Goal: Task Accomplishment & Management: Use online tool/utility

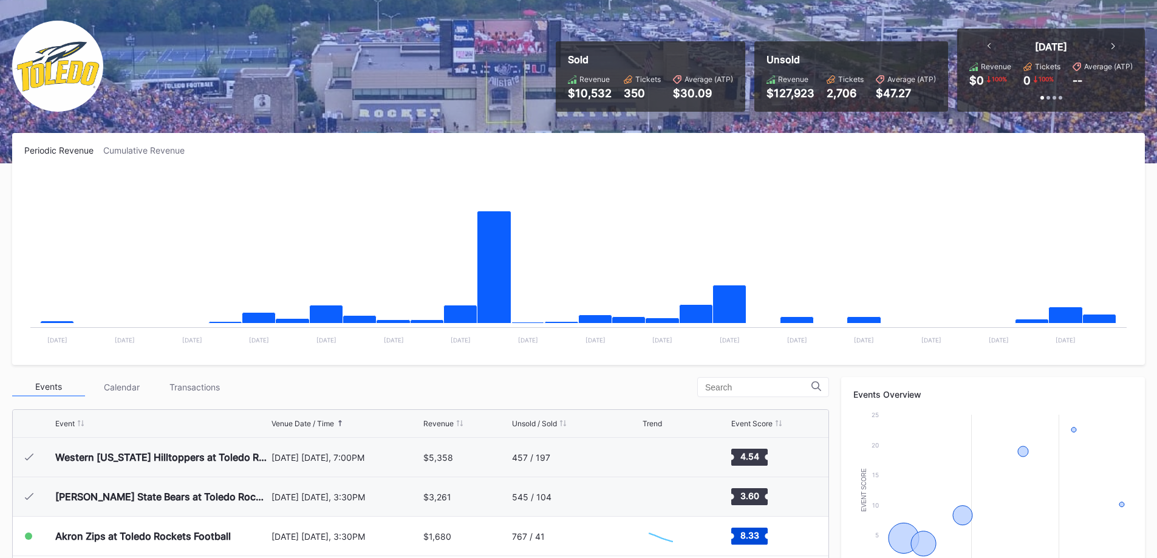
scroll to position [182, 0]
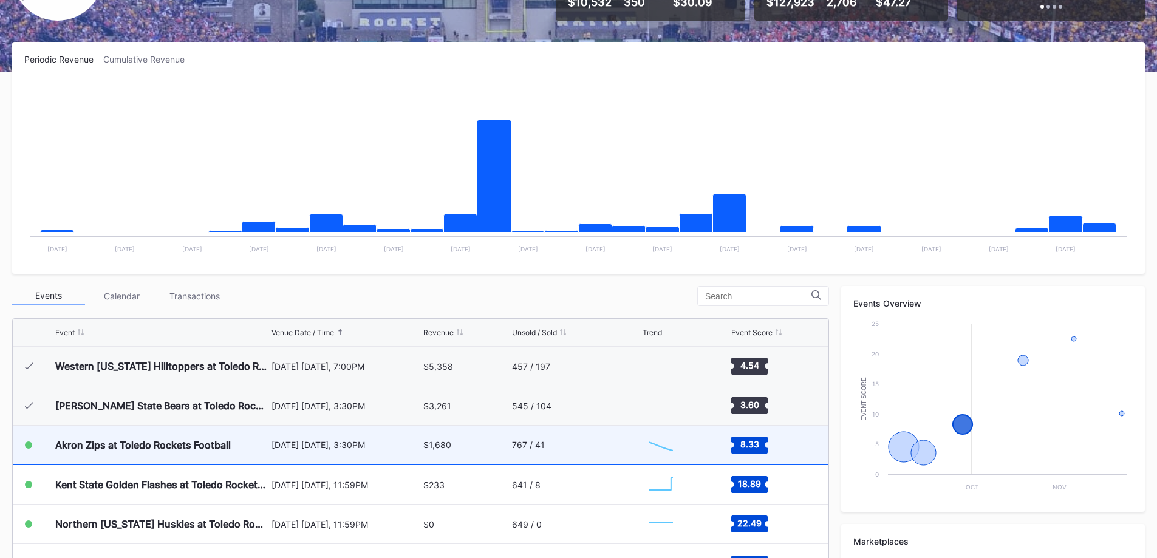
click at [47, 426] on div "Akron Zips at Toledo Rockets Football [DATE] [DATE], 3:30PM $1,680 767 / 41 Cre…" at bounding box center [421, 445] width 816 height 39
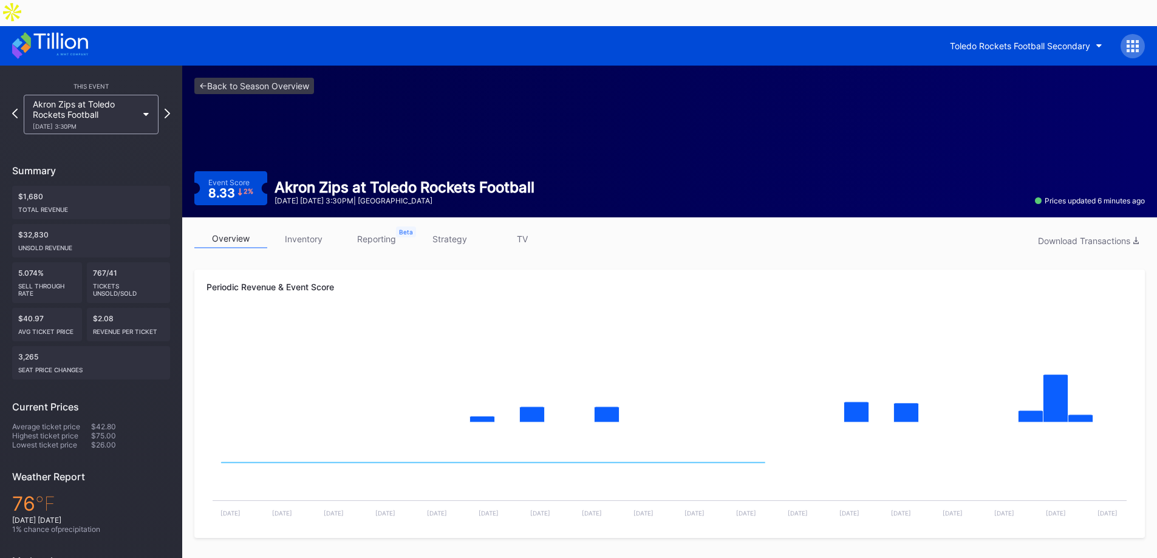
click at [398, 230] on link "reporting" at bounding box center [376, 239] width 73 height 19
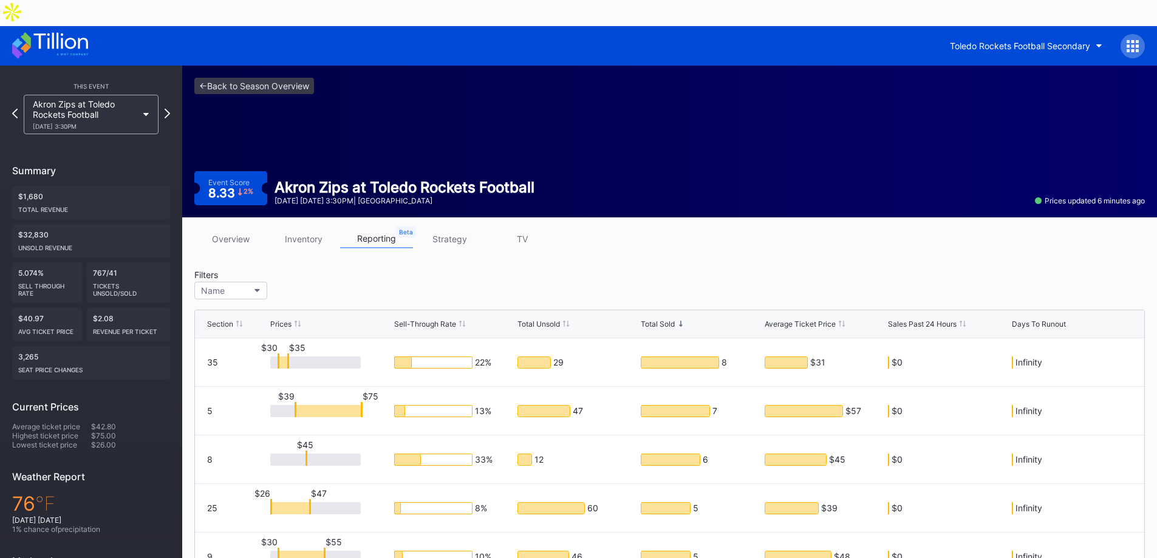
click at [303, 230] on link "inventory" at bounding box center [303, 239] width 73 height 19
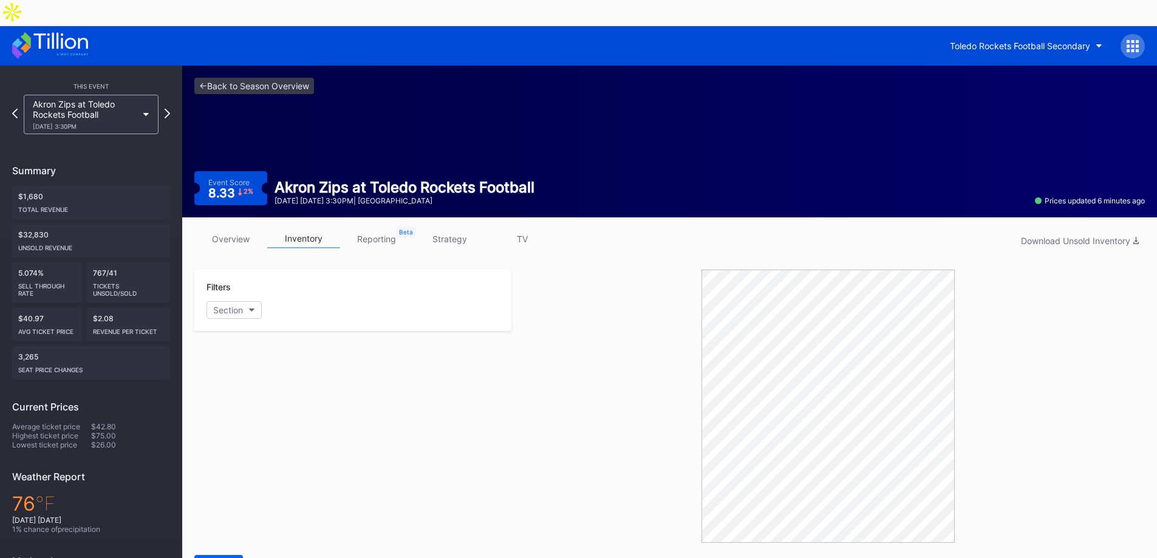
click at [235, 230] on div "overview inventory reporting strategy TV Download Unsold Inventory" at bounding box center [669, 242] width 951 height 25
click at [478, 230] on link "strategy" at bounding box center [449, 239] width 73 height 19
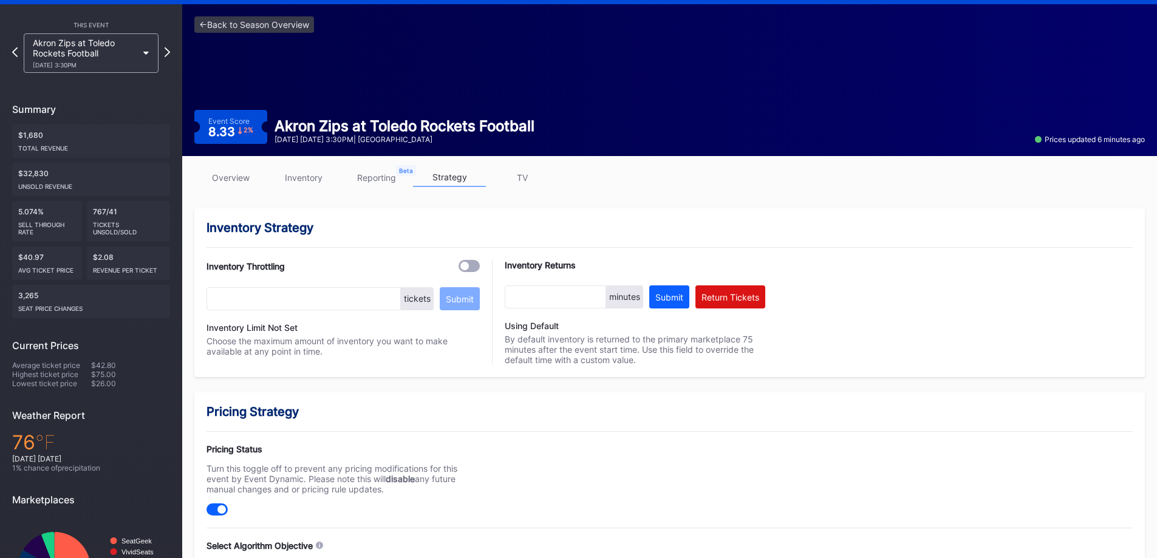
scroll to position [122, 0]
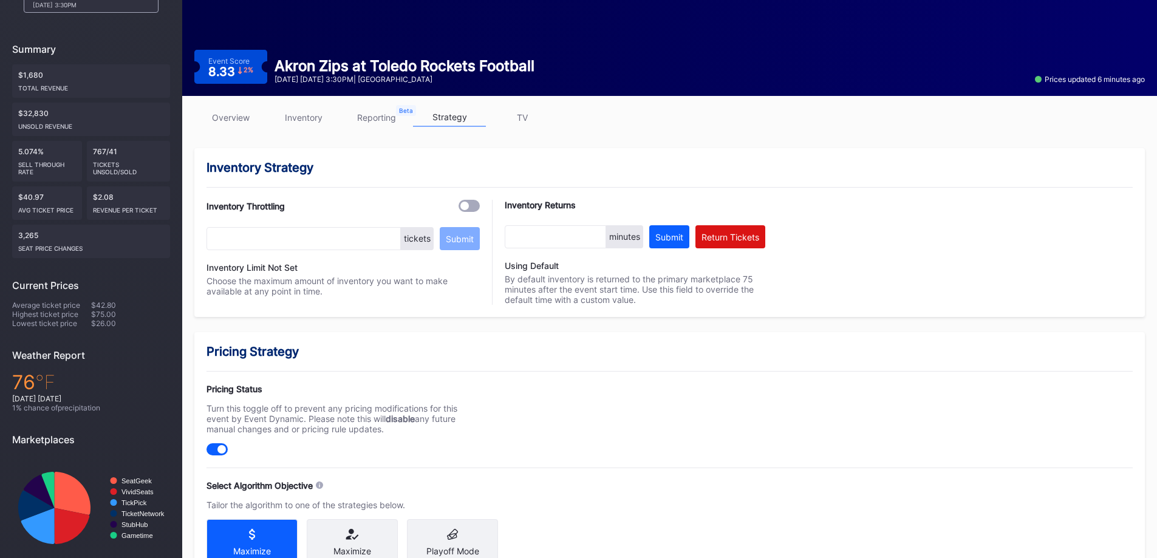
click at [359, 519] on div "Maximize Attendance" at bounding box center [352, 547] width 91 height 57
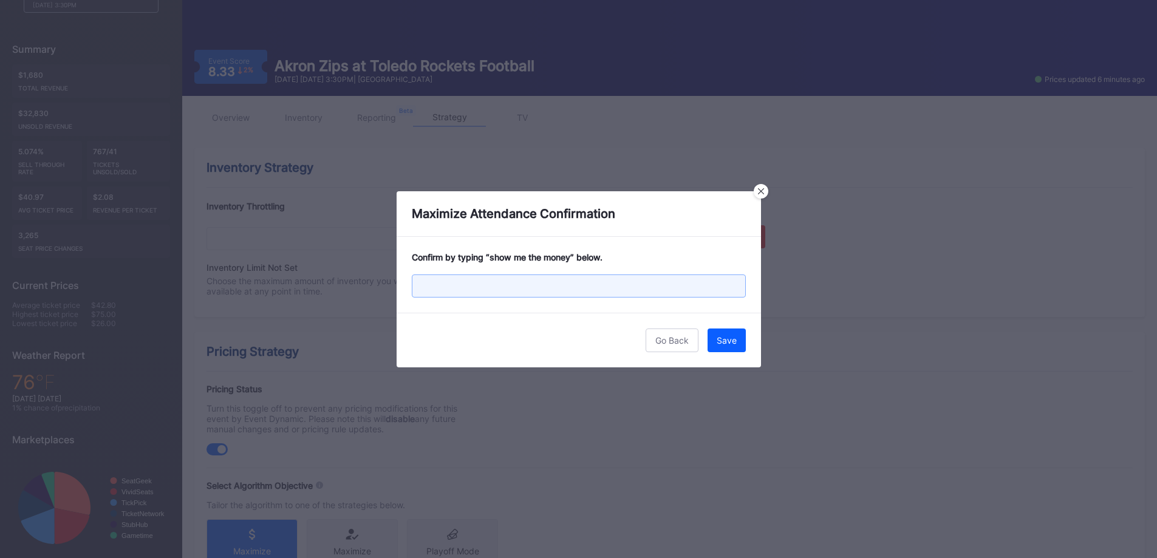
click at [502, 278] on input "text" at bounding box center [579, 286] width 334 height 23
type input "S"
type input "show me the money"
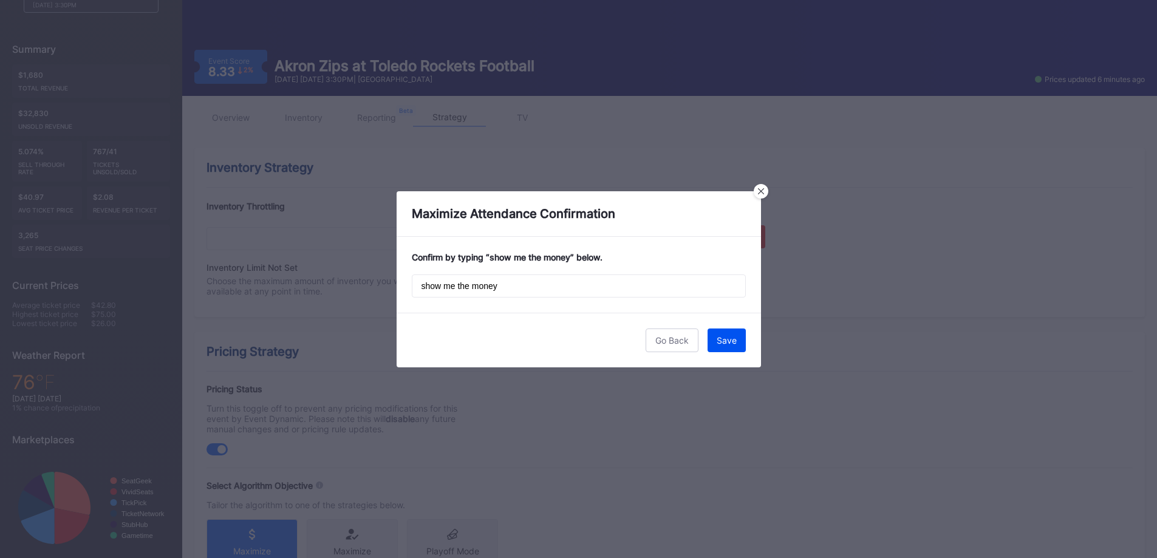
click at [735, 334] on button "Save" at bounding box center [727, 341] width 38 height 24
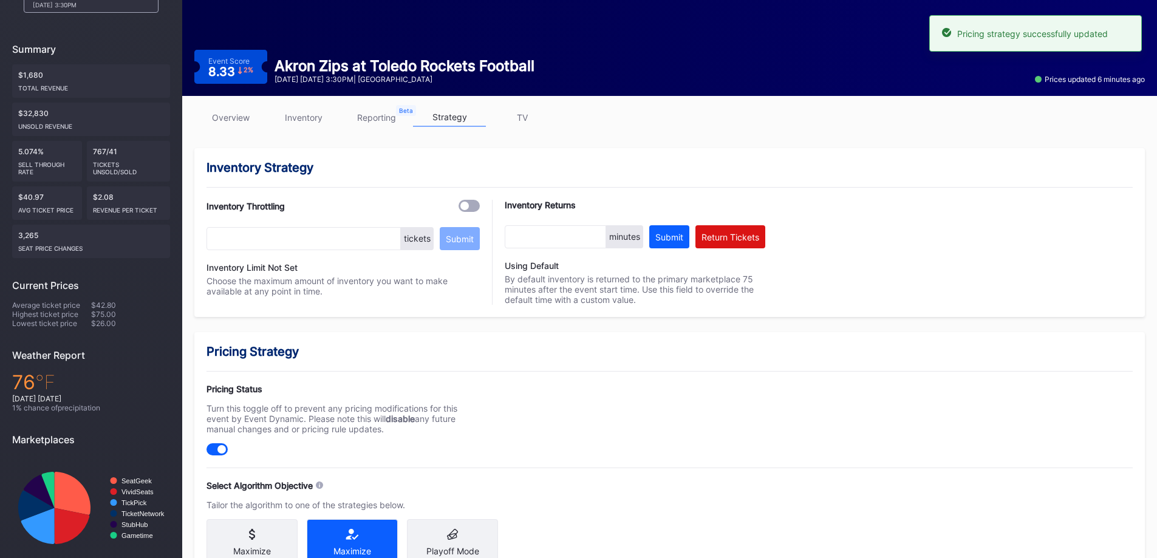
click at [413, 423] on div "Pricing Status Turn this toggle off to prevent any pricing modifications for th…" at bounding box center [343, 420] width 273 height 72
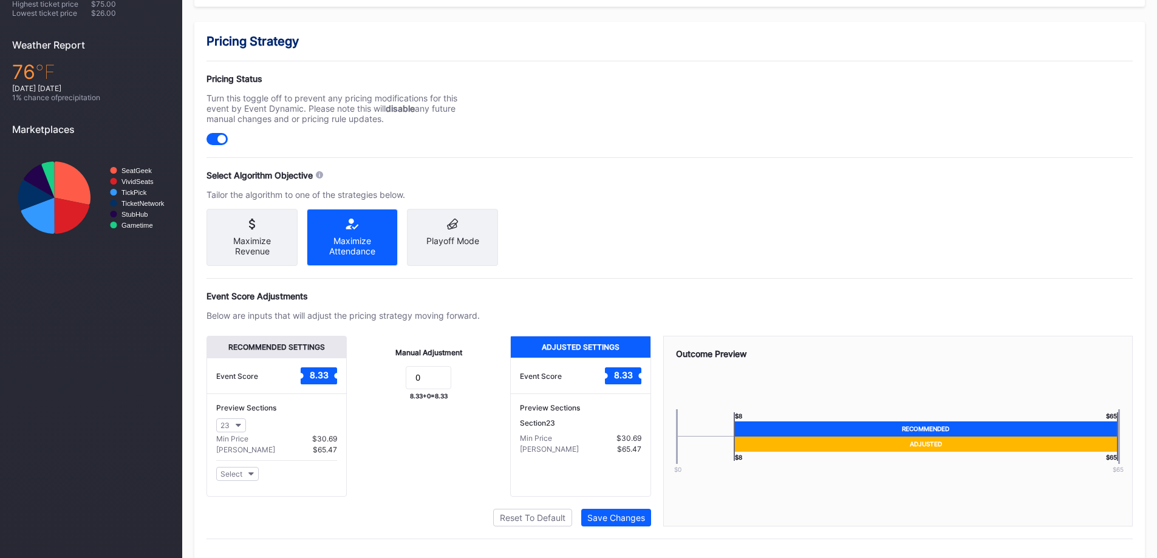
scroll to position [434, 0]
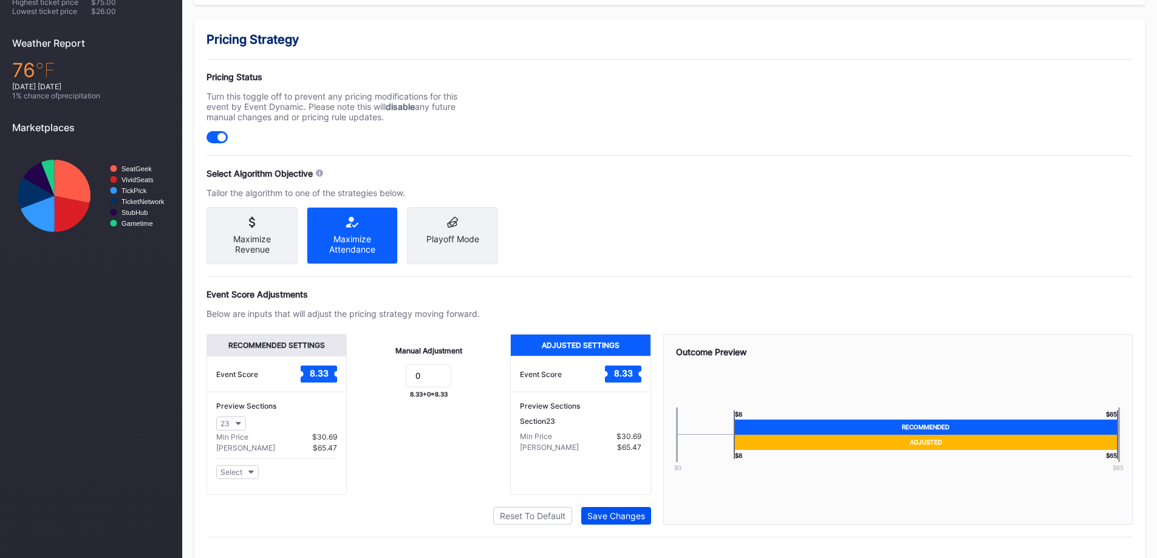
click at [631, 511] on div "Save Changes" at bounding box center [617, 516] width 58 height 10
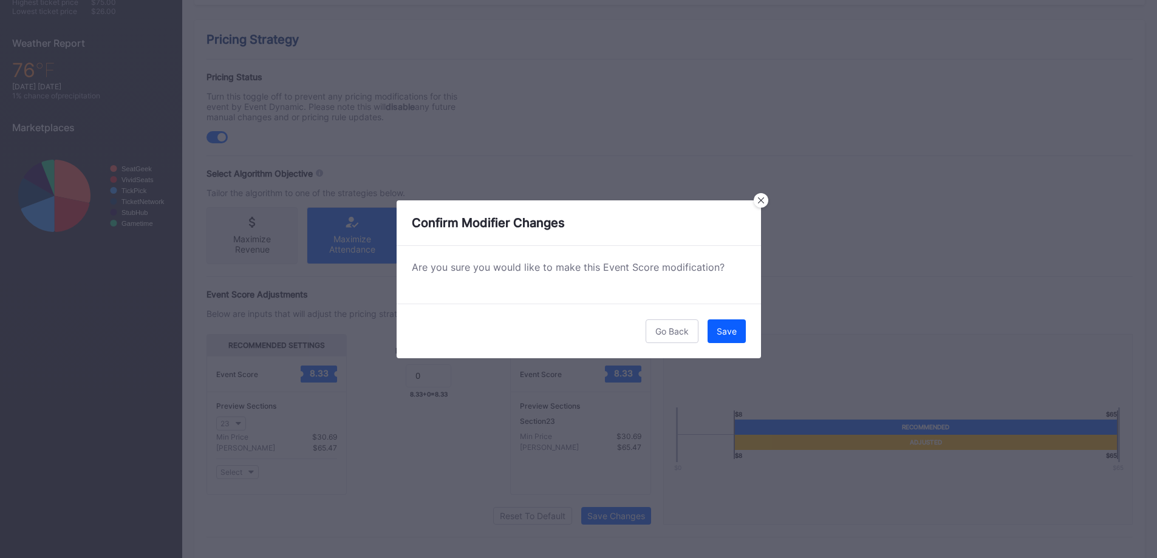
click at [727, 327] on div "Save" at bounding box center [727, 331] width 20 height 10
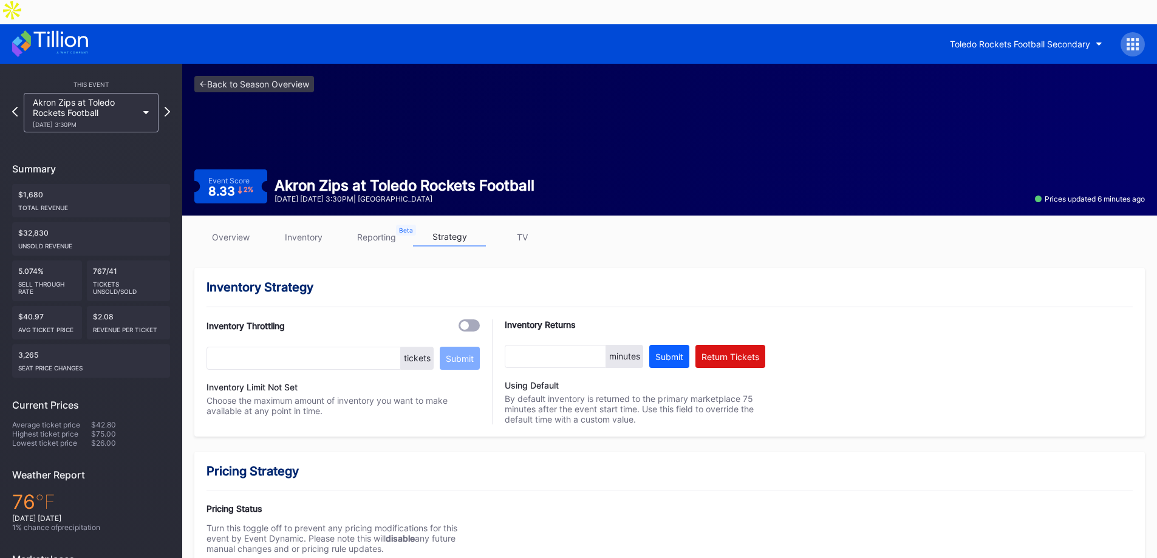
scroll to position [0, 0]
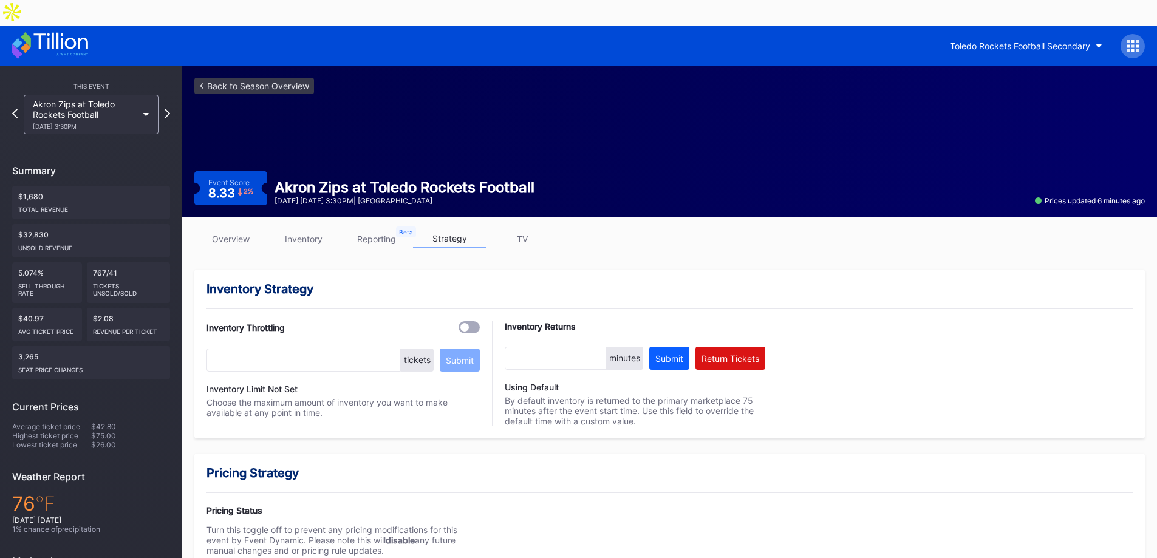
click at [231, 230] on link "overview" at bounding box center [230, 239] width 73 height 19
